Goal: Task Accomplishment & Management: Use online tool/utility

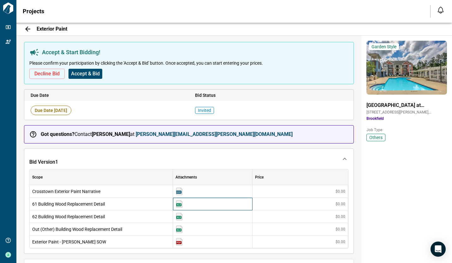
click at [179, 204] on img at bounding box center [180, 205] width 8 height 8
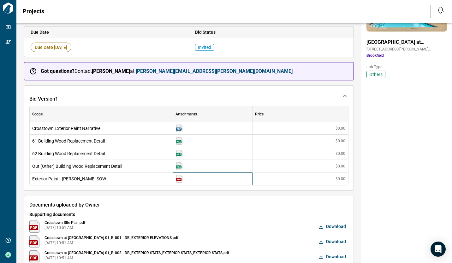
click at [181, 180] on img at bounding box center [180, 179] width 8 height 8
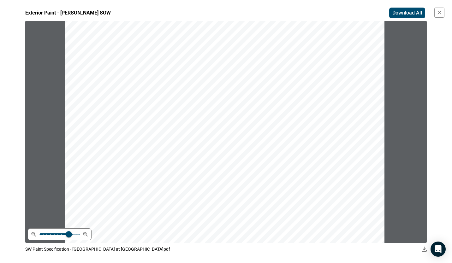
scroll to position [396, 0]
click at [170, 186] on div "2" at bounding box center [224, 244] width 319 height 413
drag, startPoint x: 153, startPoint y: 173, endPoint x: 182, endPoint y: 169, distance: 29.3
click at [195, 172] on div "2" at bounding box center [224, 244] width 319 height 413
